Goal: Navigation & Orientation: Find specific page/section

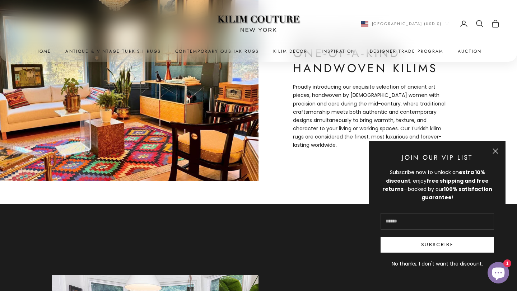
scroll to position [327, 0]
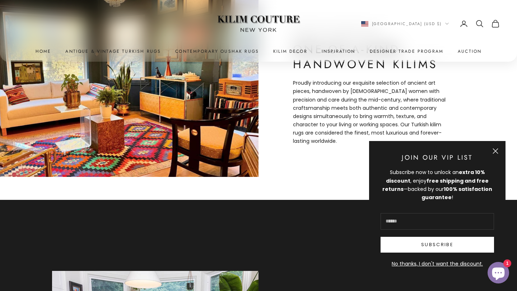
click at [494, 150] on button "Close" at bounding box center [496, 151] width 6 height 6
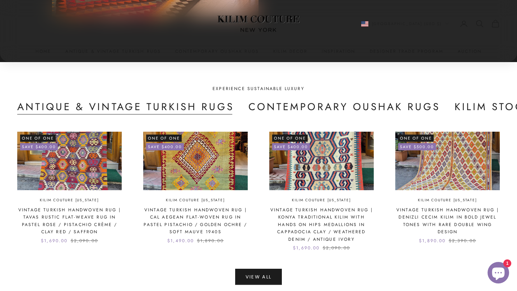
scroll to position [1565, 0]
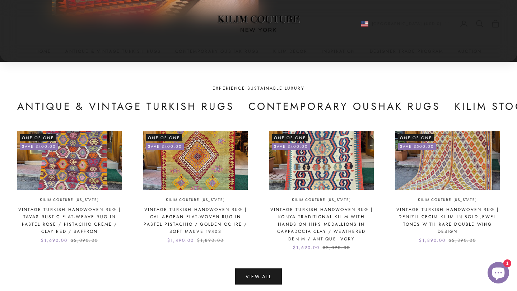
click at [324, 107] on button "Contemporary Oushak Rugs" at bounding box center [345, 106] width 192 height 15
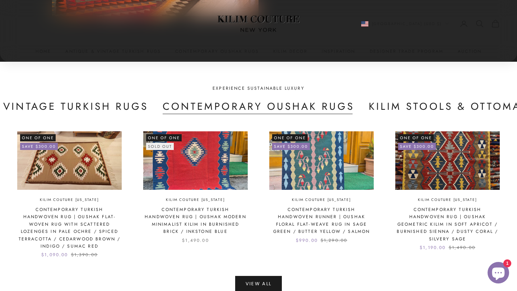
scroll to position [0, 86]
click at [410, 100] on button "Kilim Stools & Ottomans" at bounding box center [452, 106] width 169 height 15
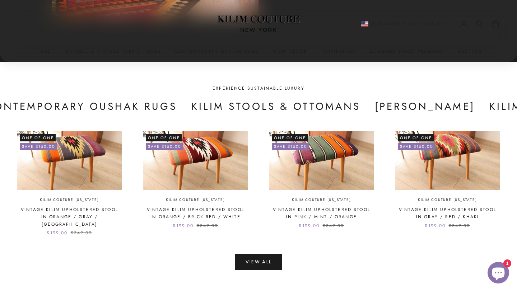
scroll to position [0, 281]
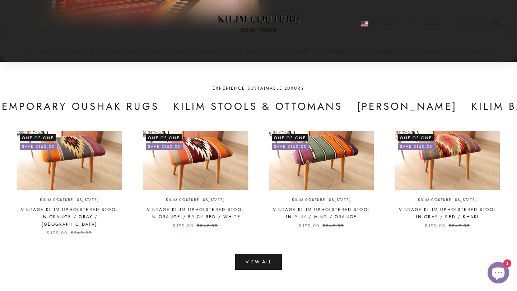
click at [409, 106] on button "[PERSON_NAME]" at bounding box center [407, 106] width 100 height 15
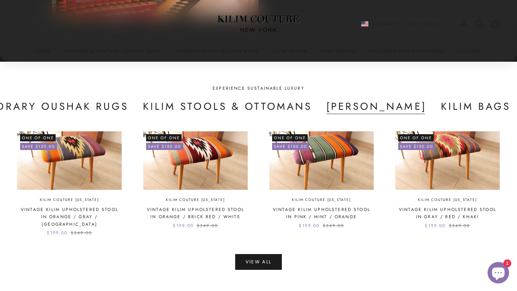
scroll to position [0, 312]
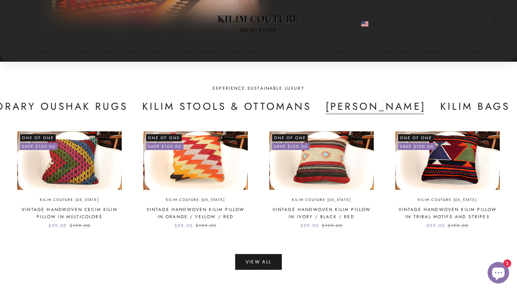
click at [451, 105] on button "Kilim Bags" at bounding box center [475, 106] width 70 height 15
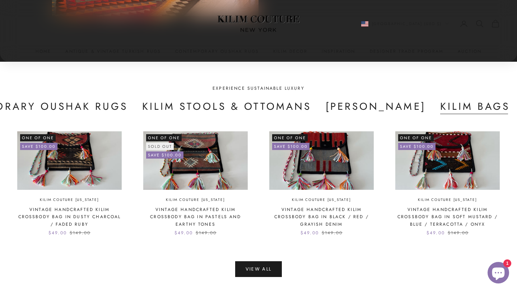
click at [60, 111] on button "Contemporary Oushak Rugs" at bounding box center [32, 106] width 192 height 15
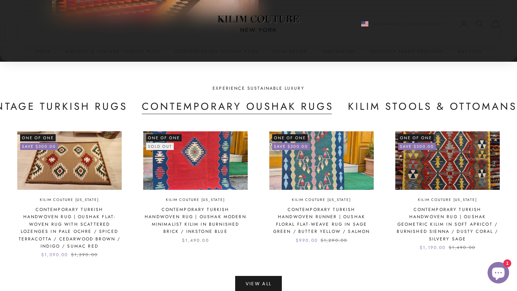
scroll to position [0, 86]
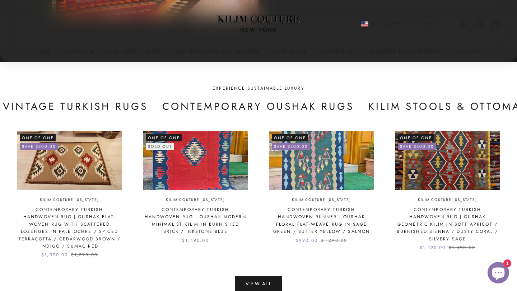
click at [52, 108] on button "Antique & Vintage Turkish Rugs" at bounding box center [39, 106] width 217 height 15
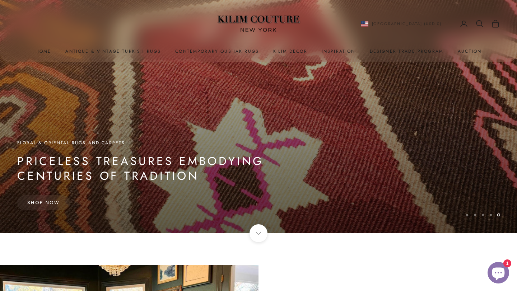
scroll to position [0, 0]
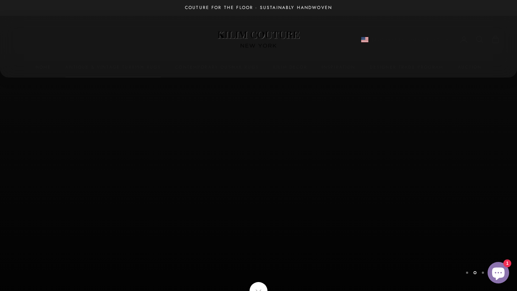
click at [133, 68] on link "Antique & Vintage Turkish Rugs" at bounding box center [113, 67] width 96 height 7
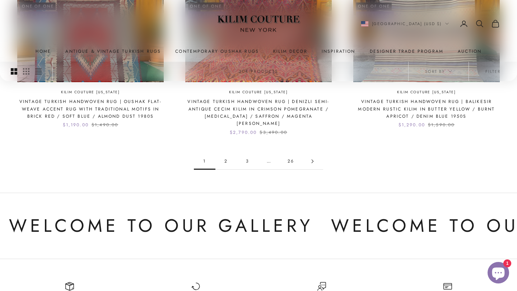
scroll to position [785, 0]
